Goal: Task Accomplishment & Management: Use online tool/utility

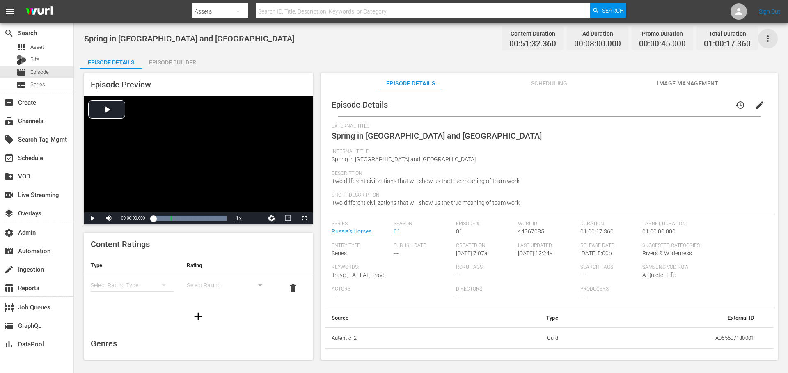
click at [768, 40] on icon "button" at bounding box center [768, 38] width 2 height 7
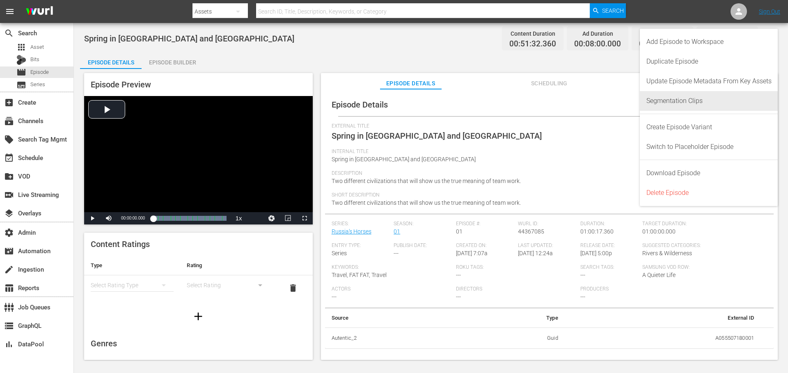
click at [678, 103] on div "Segmentation Clips" at bounding box center [709, 101] width 125 height 20
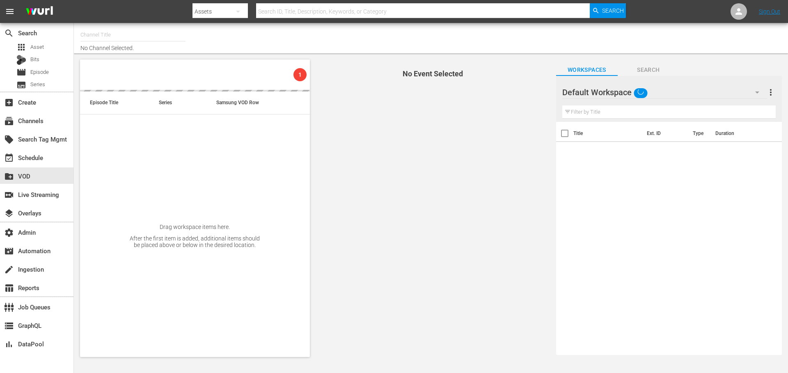
type input "Autentic Travel (1517)"
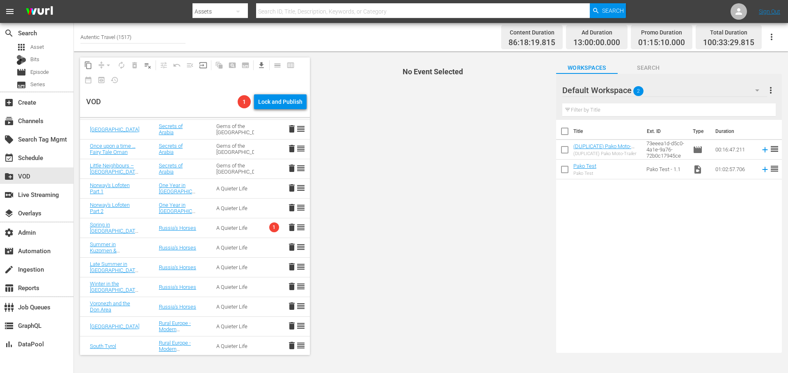
scroll to position [694, 0]
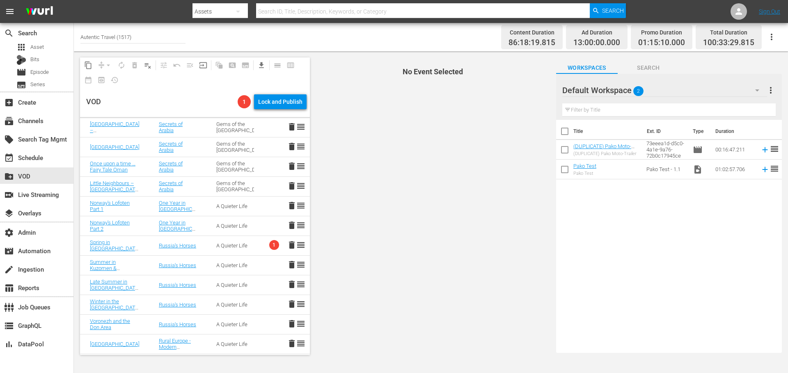
click at [248, 246] on td "A Quieter Life" at bounding box center [235, 246] width 57 height 20
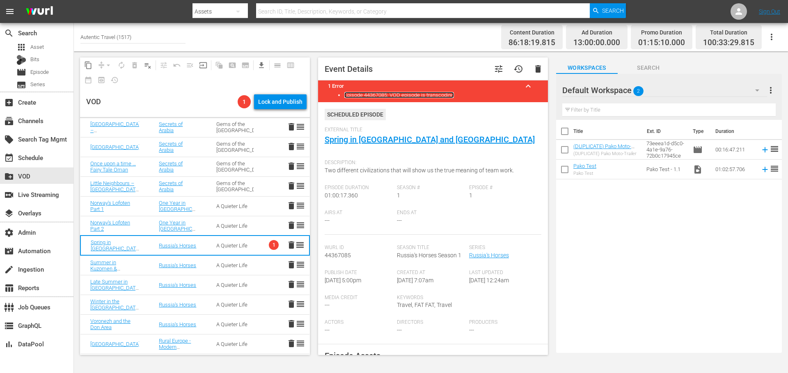
click at [431, 96] on link "Episode 44367085: VOD episode is transcoding" at bounding box center [400, 95] width 110 height 6
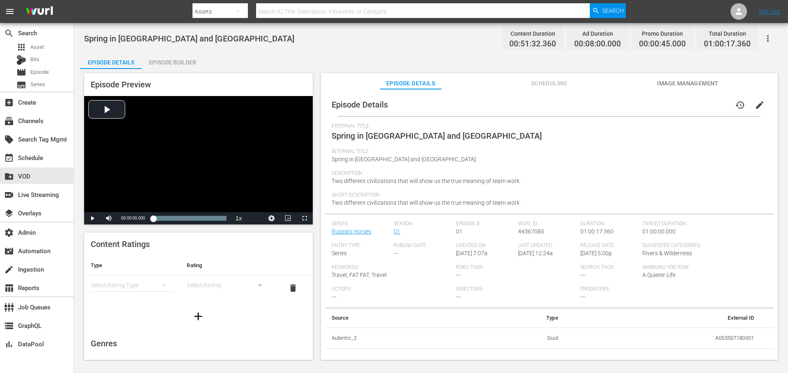
click at [770, 40] on icon "button" at bounding box center [768, 39] width 10 height 10
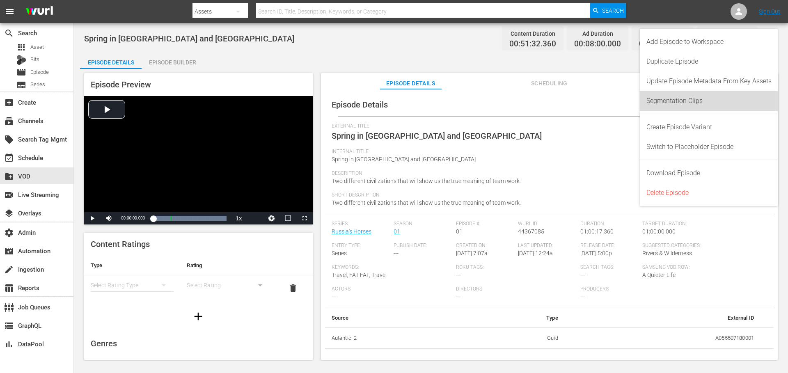
click at [683, 101] on div "Segmentation Clips" at bounding box center [709, 101] width 125 height 20
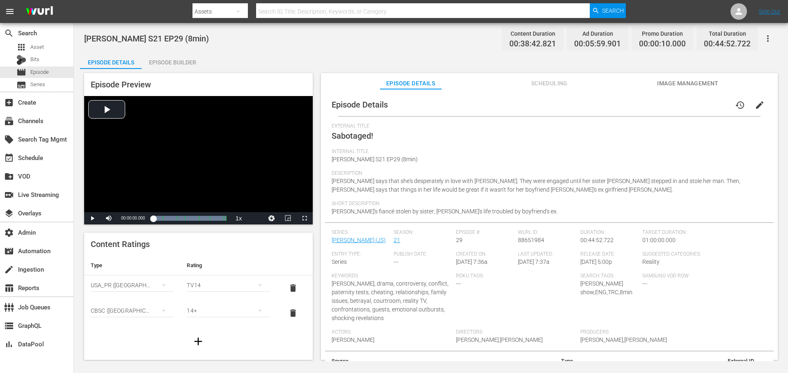
click at [767, 38] on icon "button" at bounding box center [768, 39] width 10 height 10
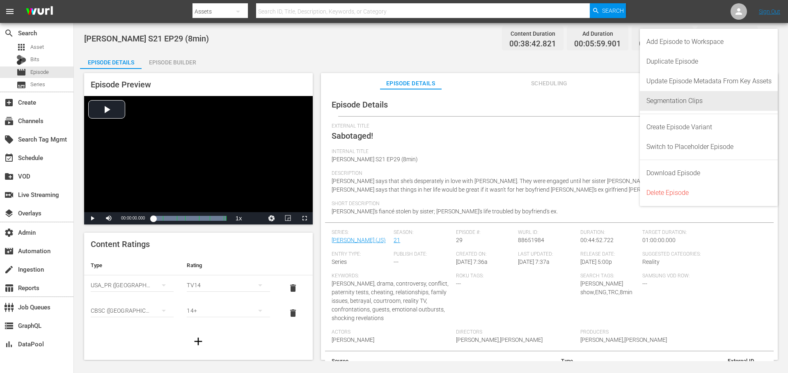
click at [685, 103] on div "Segmentation Clips" at bounding box center [709, 101] width 125 height 20
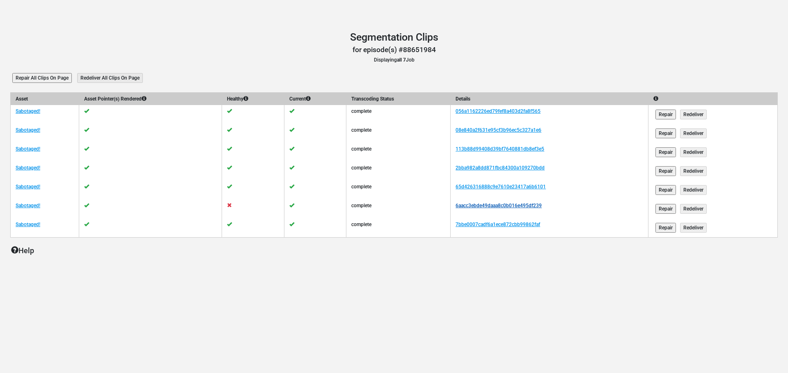
click at [483, 203] on link "6aacc3ebde49daaa8c0b016e495df239" at bounding box center [499, 206] width 86 height 6
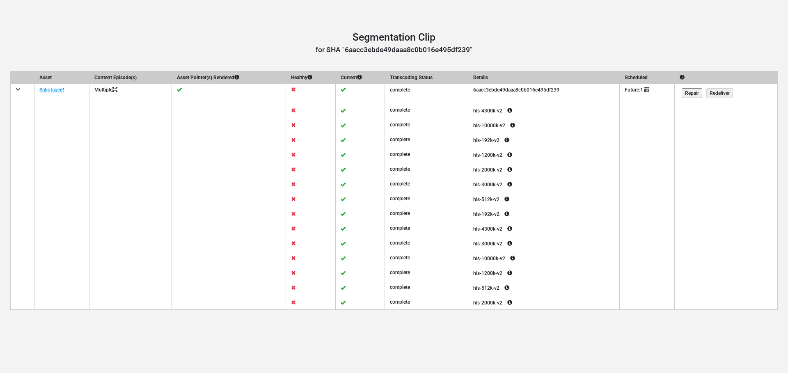
click at [528, 87] on td "6aacc3ebde49daaa8c0b016e495df239" at bounding box center [545, 93] width 152 height 19
copy td "6aacc3ebde49daaa8c0b016e495df239"
click at [514, 88] on td "6aacc3ebde49daaa8c0b016e495df239" at bounding box center [545, 93] width 152 height 19
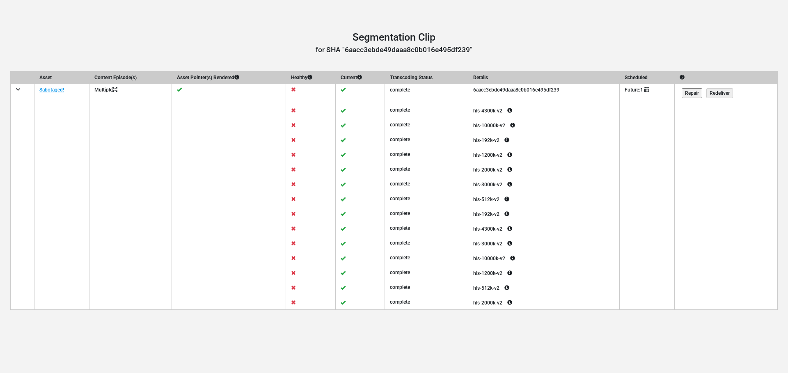
copy td "6aacc3ebde49daaa8c0b016e495df239"
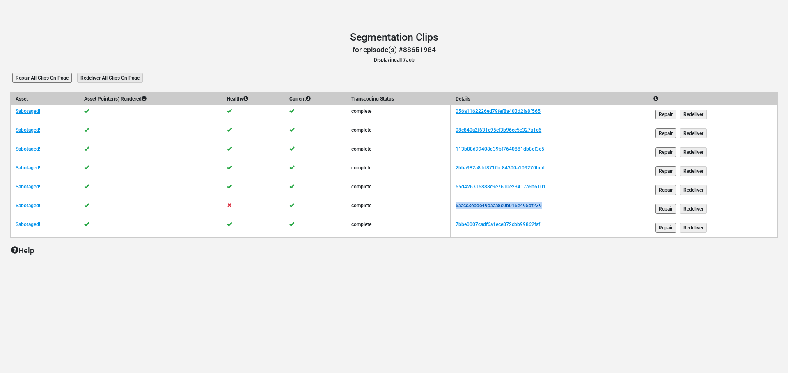
drag, startPoint x: 567, startPoint y: 207, endPoint x: 471, endPoint y: 204, distance: 96.1
click at [471, 204] on td "6aacc3ebde49daaa8c0b016e495df239" at bounding box center [550, 209] width 198 height 19
copy link "6aacc3ebde49daaa8c0b016e495df239"
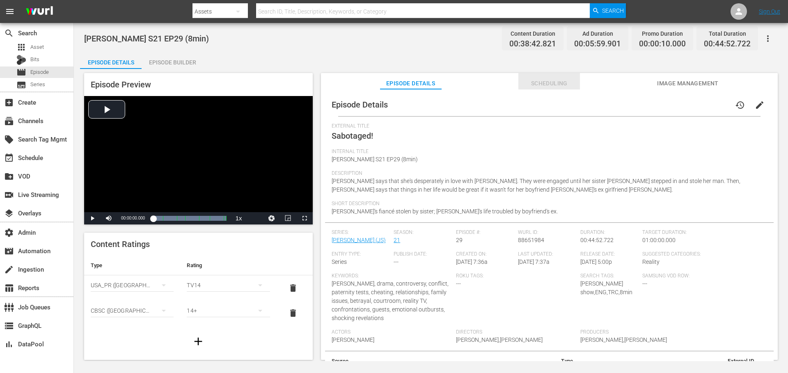
click at [551, 84] on span "Scheduling" at bounding box center [550, 83] width 62 height 10
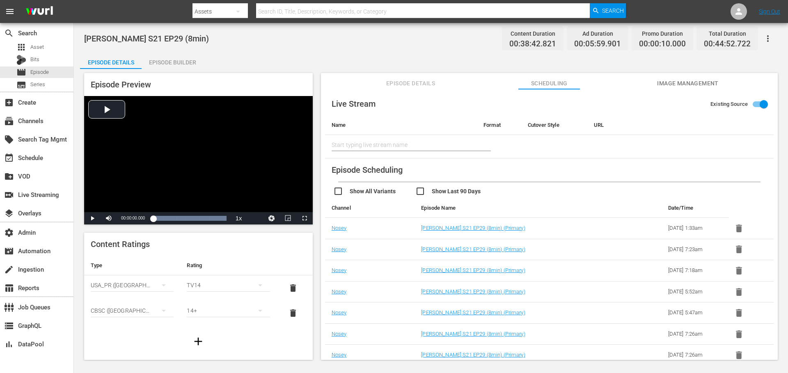
scroll to position [4, 0]
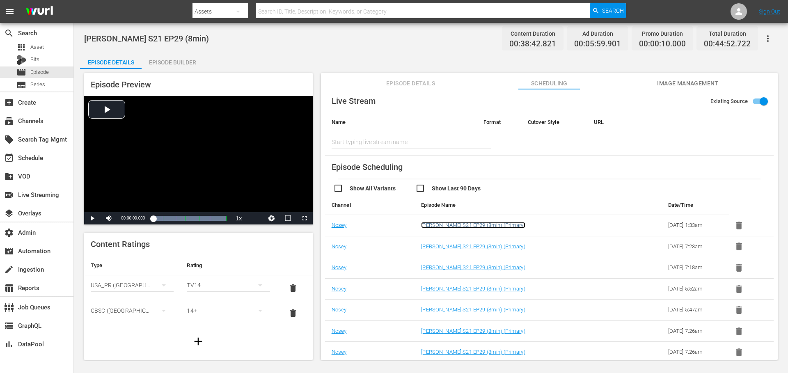
click at [466, 225] on link "Jerry Springer S21 EP29 (8min) (Primary)" at bounding box center [473, 225] width 104 height 6
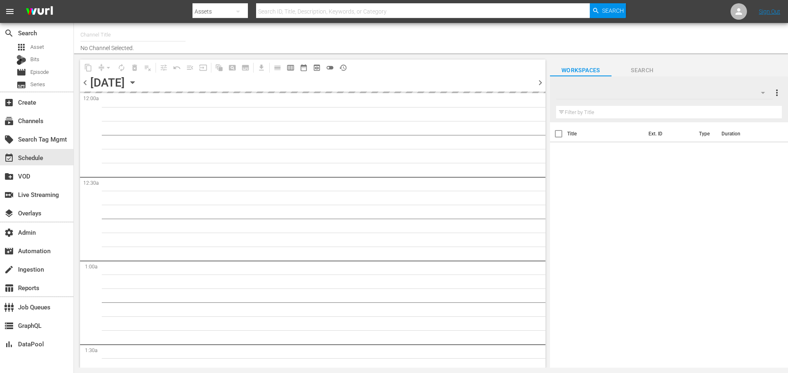
type input "Nosey (319)"
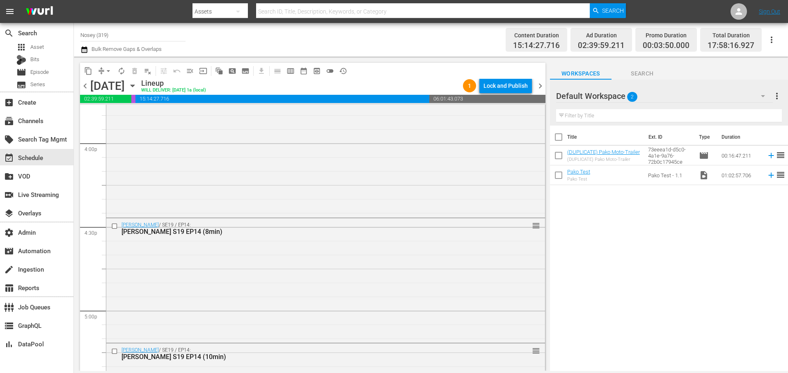
scroll to position [2641, 0]
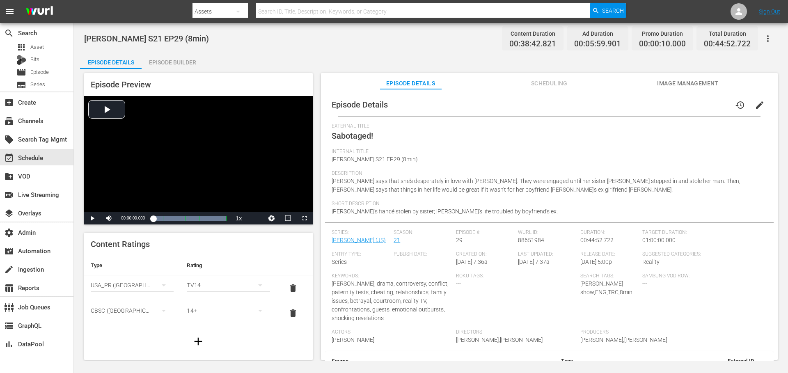
click at [555, 85] on span "Scheduling" at bounding box center [550, 83] width 62 height 10
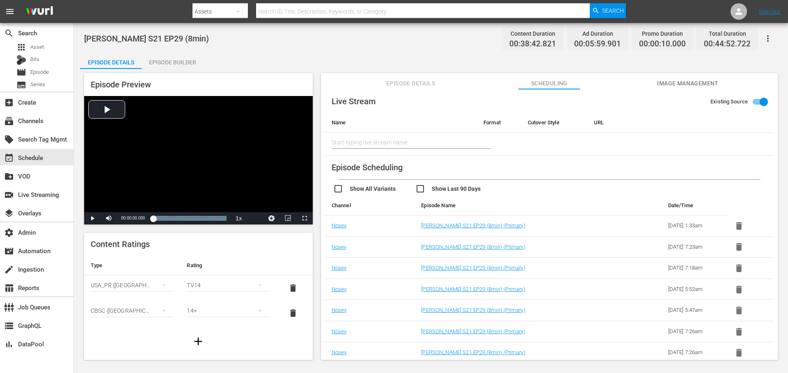
scroll to position [4, 0]
click at [342, 247] on link "Nosey" at bounding box center [339, 247] width 15 height 6
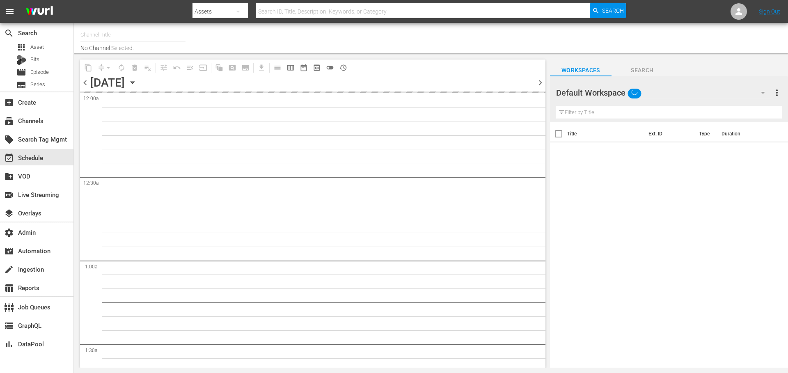
type input "Nosey_8min (1494)"
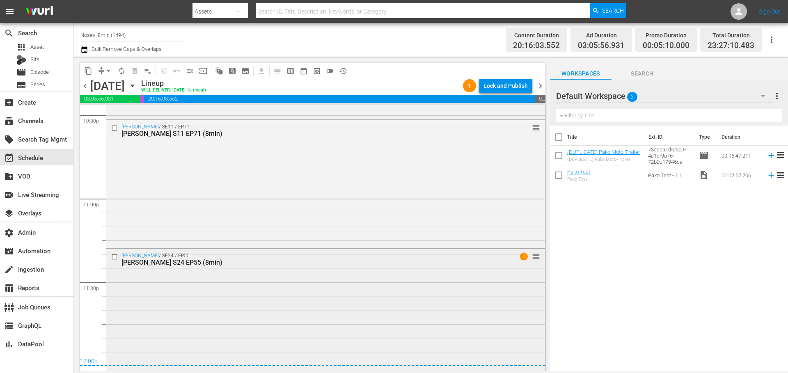
scroll to position [3760, 0]
click at [395, 276] on div "Jerry Springer / SE24 / EP55: Jerry Springer S24 EP55 (8min) 1 reorder" at bounding box center [325, 308] width 439 height 121
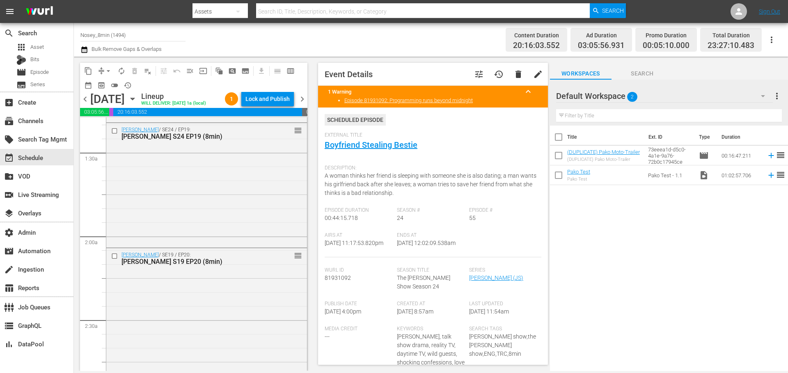
scroll to position [0, 0]
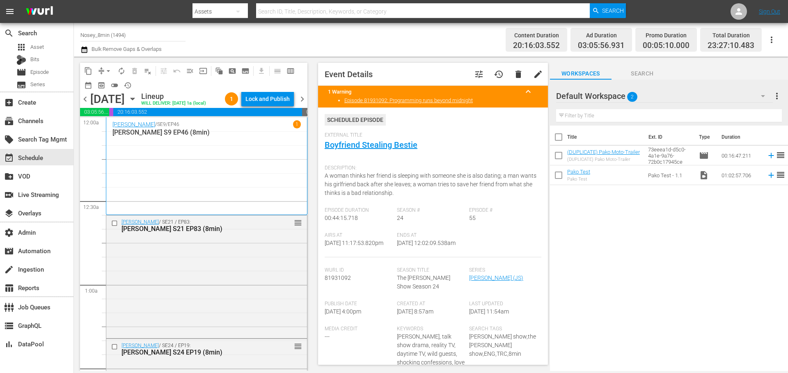
click at [204, 159] on div "Jerry Springer / SE9 / EP46 1 Jerry Springer S9 EP46 (8min)" at bounding box center [207, 166] width 188 height 92
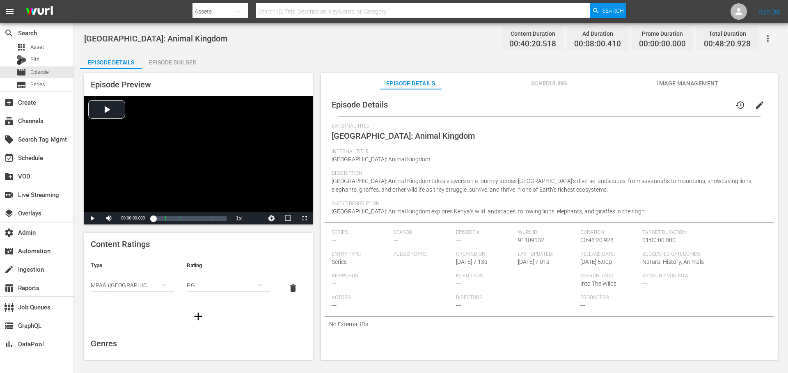
click at [769, 40] on icon "button" at bounding box center [768, 39] width 10 height 10
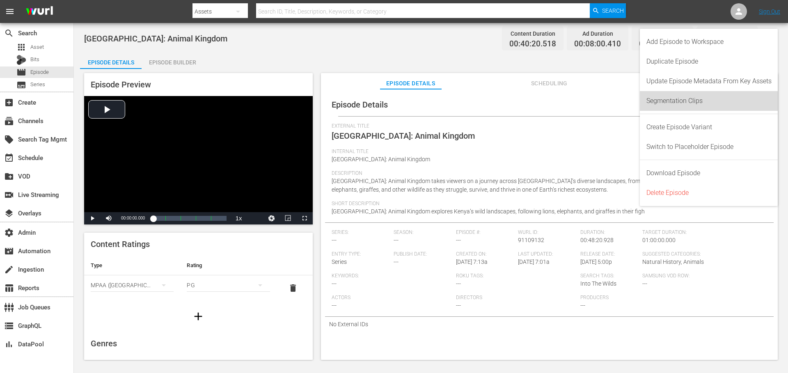
click at [710, 103] on div "Segmentation Clips" at bounding box center [709, 101] width 125 height 20
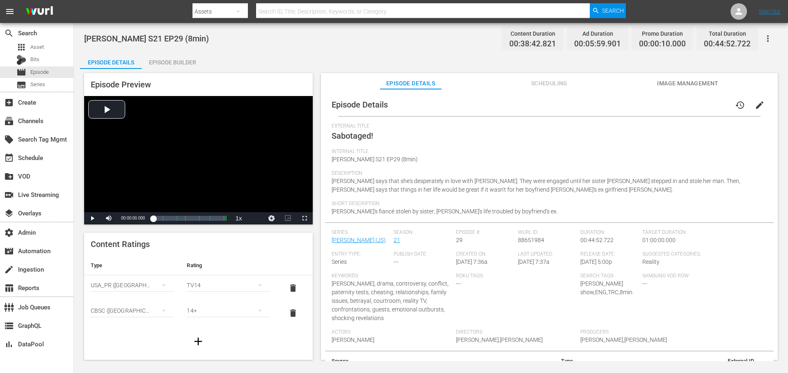
click at [767, 37] on icon "button" at bounding box center [768, 39] width 10 height 10
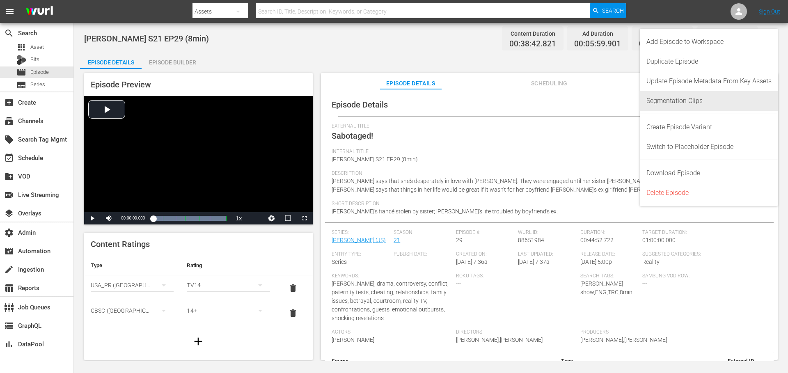
click at [697, 102] on div "Segmentation Clips" at bounding box center [709, 101] width 125 height 20
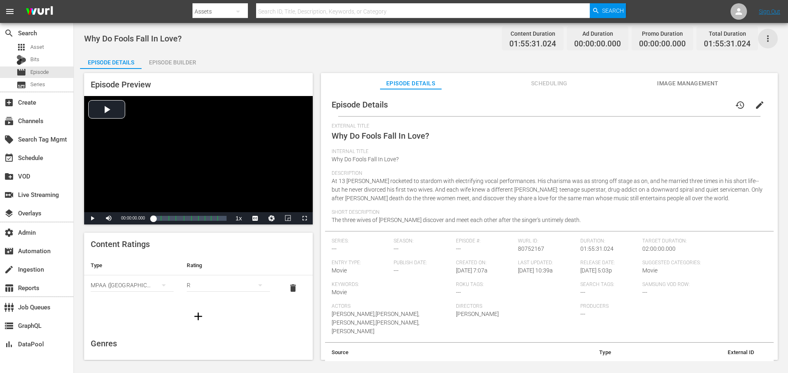
click at [767, 39] on icon "button" at bounding box center [768, 39] width 10 height 10
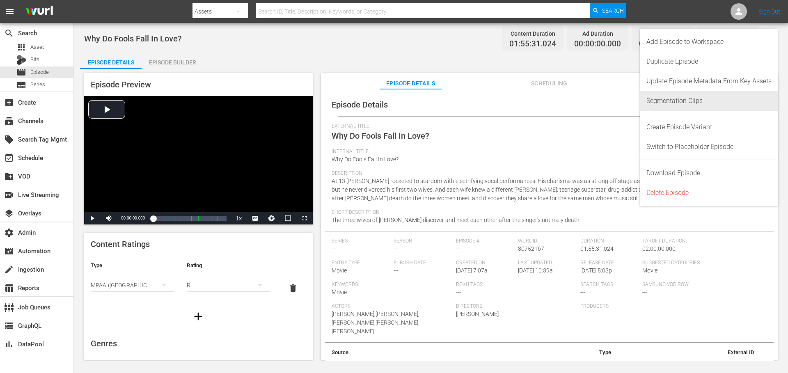
click at [677, 103] on div "Segmentation Clips" at bounding box center [709, 101] width 125 height 20
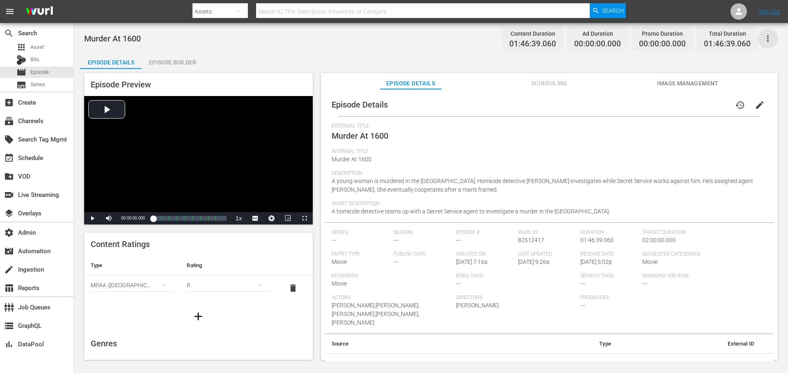
click at [767, 38] on icon "button" at bounding box center [768, 39] width 10 height 10
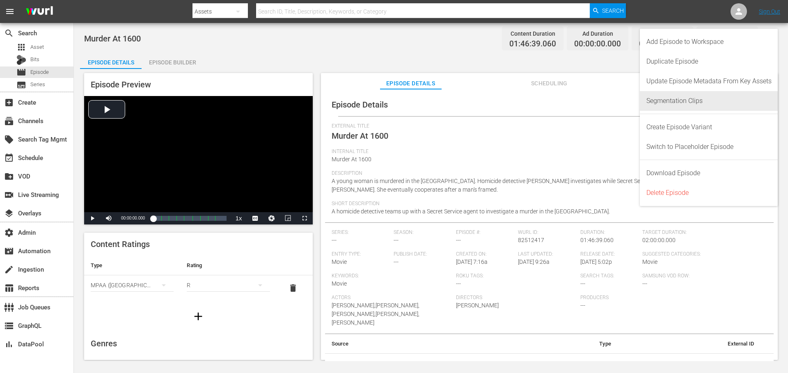
click at [677, 99] on div "Segmentation Clips" at bounding box center [709, 101] width 125 height 20
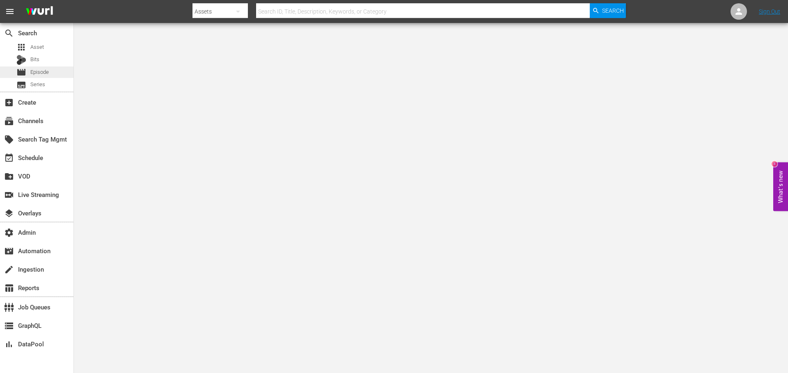
click at [43, 70] on span "Episode" at bounding box center [39, 72] width 18 height 8
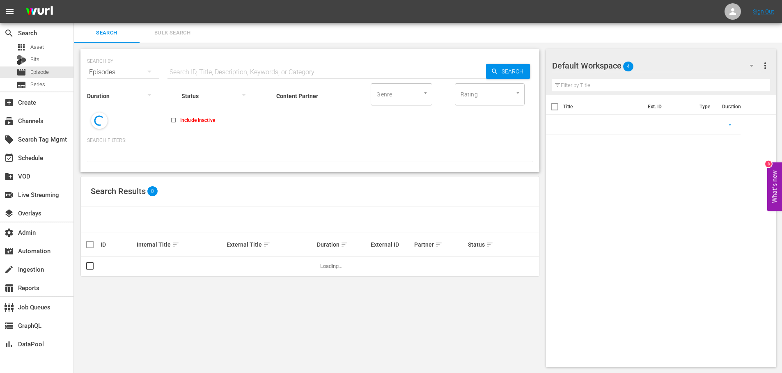
click at [215, 72] on input "text" at bounding box center [327, 72] width 319 height 20
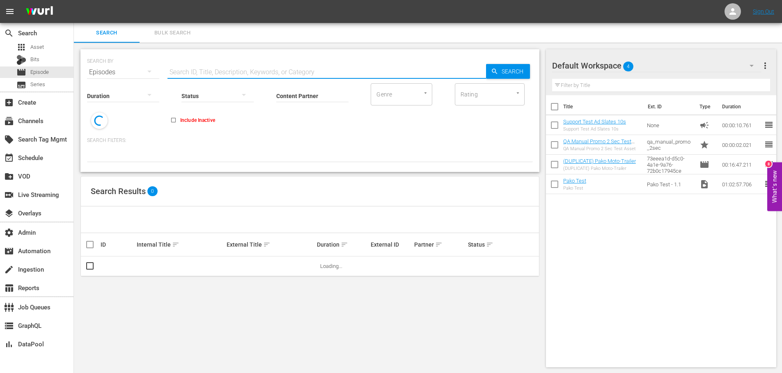
paste input "82512417"
type input "82512417"
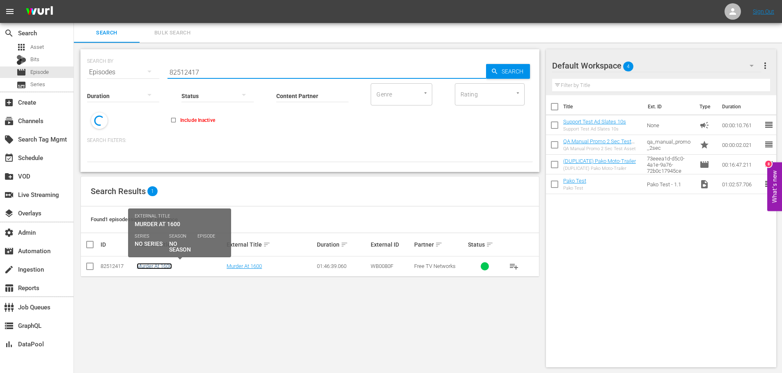
click at [165, 267] on link "Murder At 1600" at bounding box center [154, 266] width 35 height 6
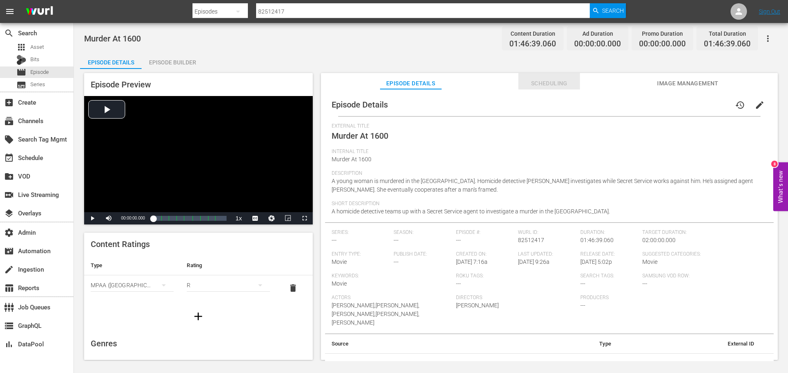
click at [556, 81] on span "Scheduling" at bounding box center [550, 83] width 62 height 10
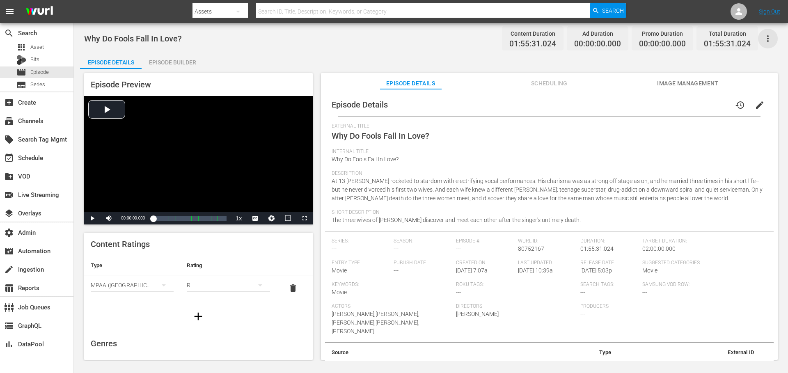
click at [770, 36] on icon "button" at bounding box center [768, 39] width 10 height 10
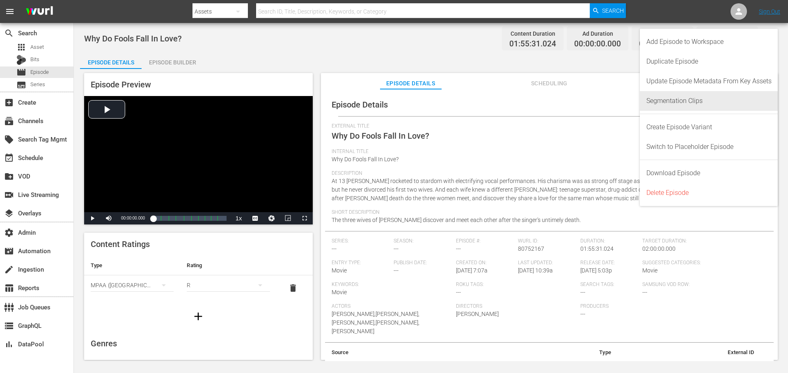
click at [695, 103] on div "Segmentation Clips" at bounding box center [709, 101] width 125 height 20
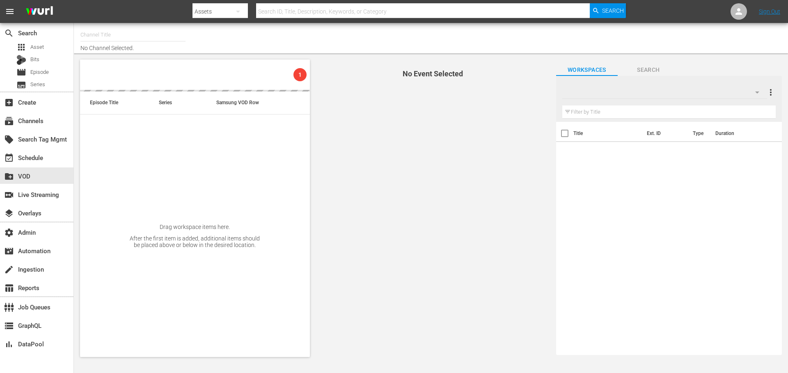
type input "Autentic Travel (1517)"
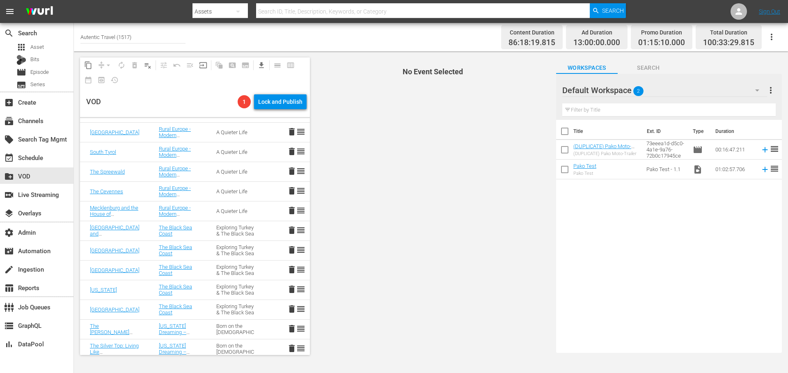
scroll to position [805, 0]
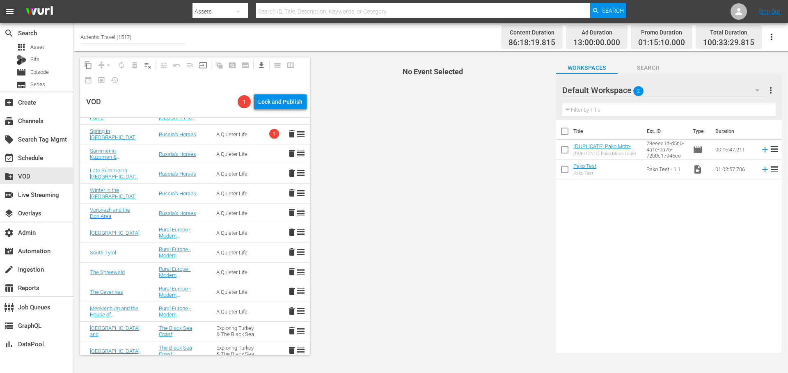
click at [253, 141] on td "A Quieter Life" at bounding box center [235, 134] width 57 height 20
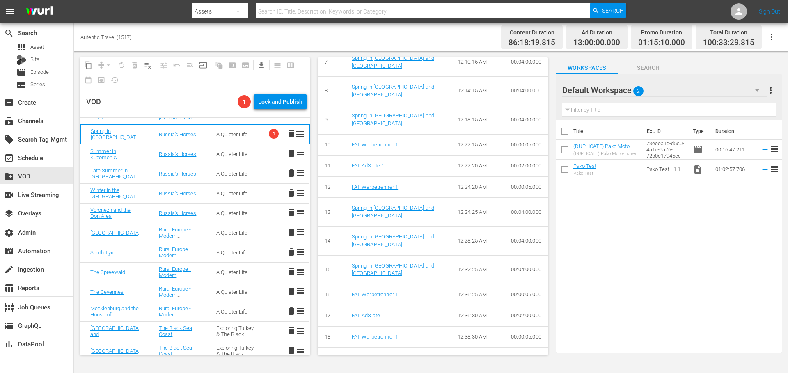
scroll to position [561, 0]
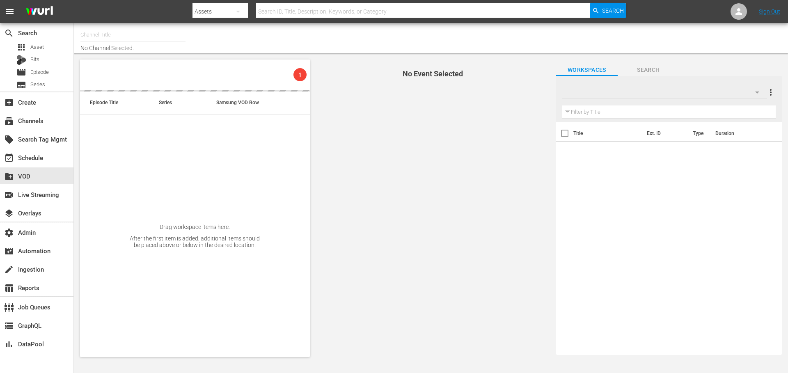
type input "Autentic Travel (1517)"
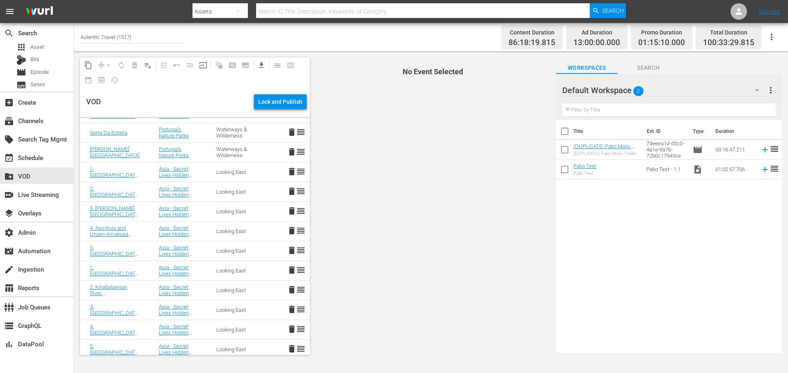
scroll to position [2033, 0]
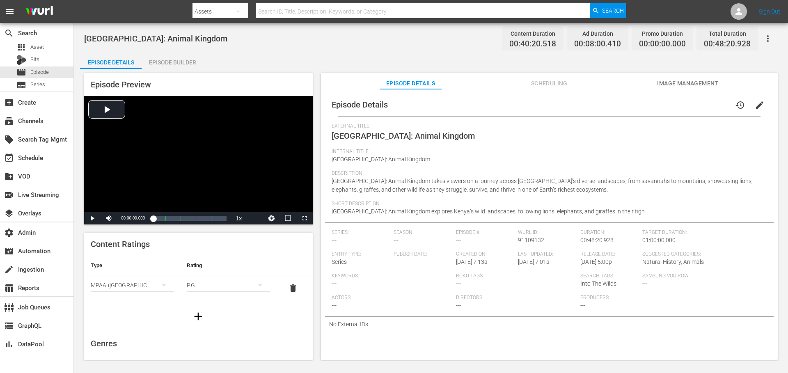
click at [763, 37] on icon "button" at bounding box center [768, 39] width 10 height 10
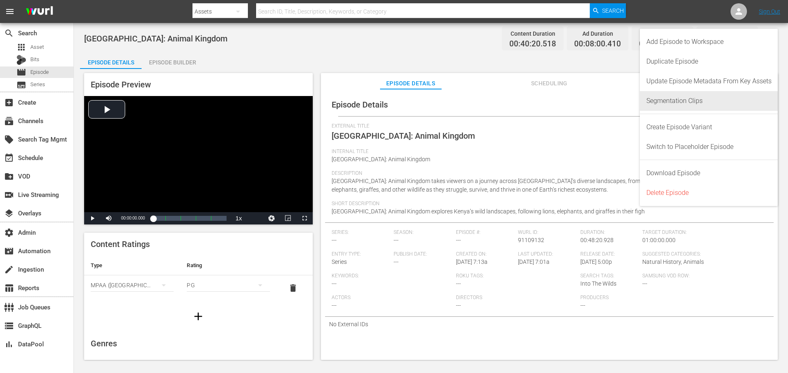
click at [696, 101] on div "Segmentation Clips" at bounding box center [709, 101] width 125 height 20
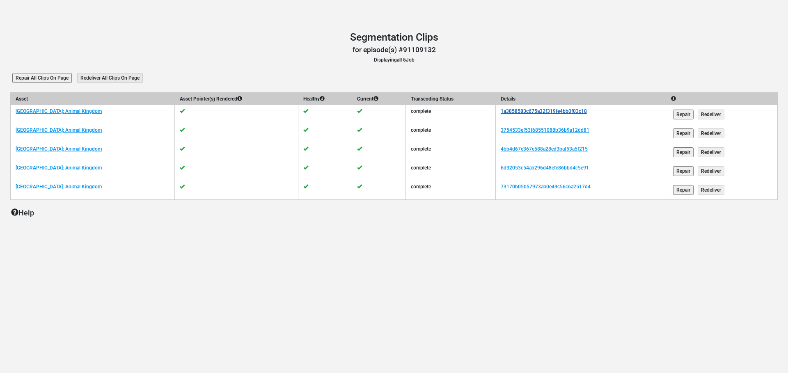
click at [529, 112] on link "1a3858583c675a32f319fe4bb0f03c18" at bounding box center [544, 111] width 86 height 6
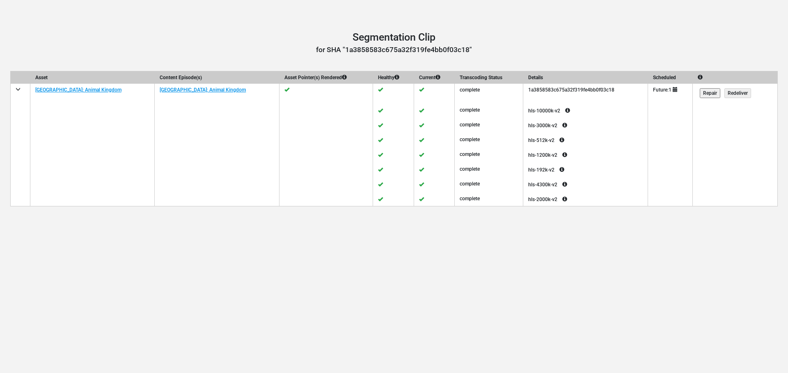
click at [561, 110] on icon at bounding box center [568, 111] width 15 height 10
click at [558, 127] on icon at bounding box center [565, 125] width 15 height 10
